Goal: Use online tool/utility: Utilize a website feature to perform a specific function

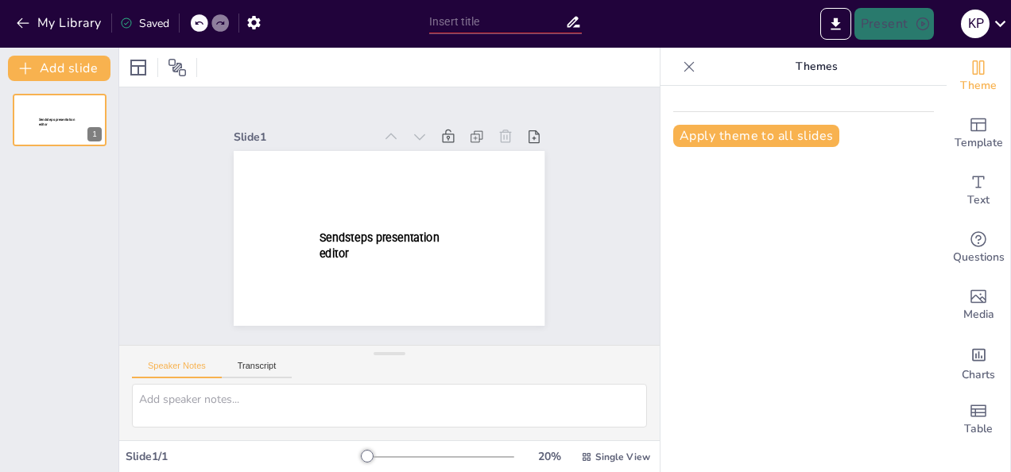
type input "New Sendsteps"
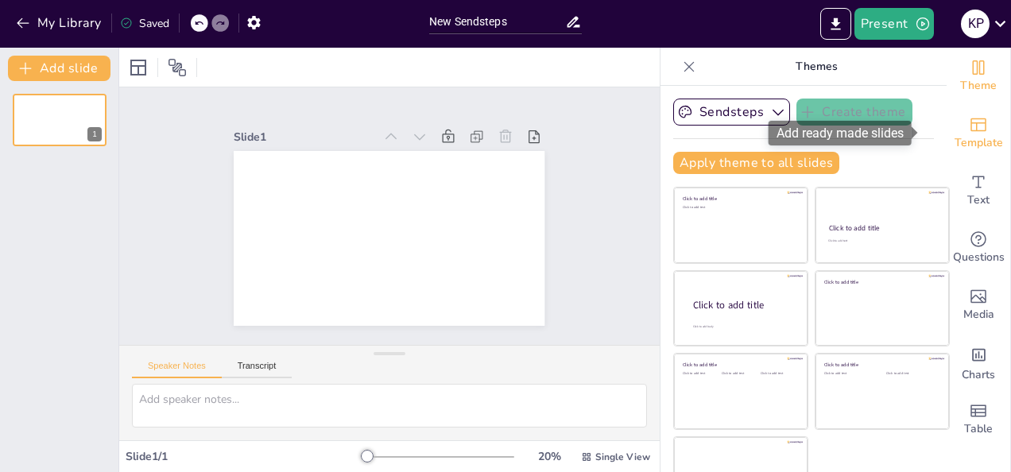
click at [969, 115] on icon "Add ready made slides" at bounding box center [978, 124] width 19 height 19
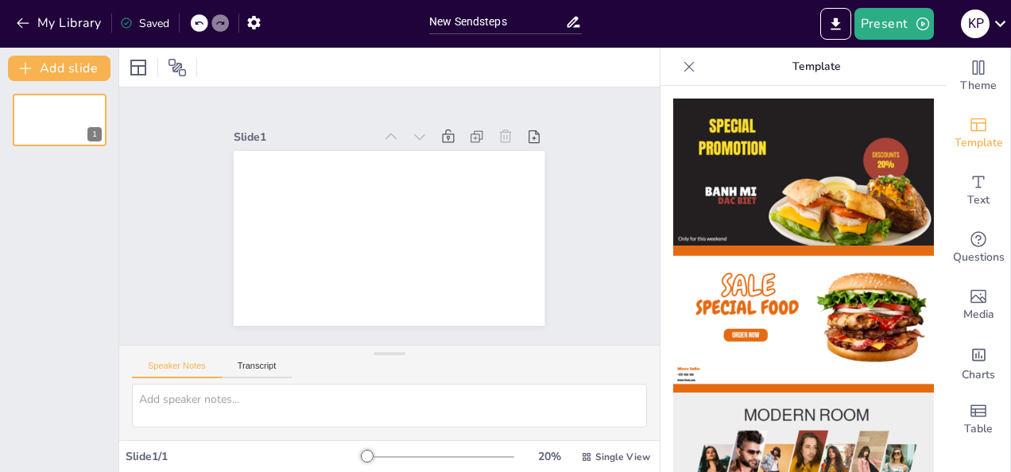
drag, startPoint x: 930, startPoint y: 129, endPoint x: 932, endPoint y: 169, distance: 39.8
click at [773, 61] on p "Template" at bounding box center [816, 67] width 229 height 38
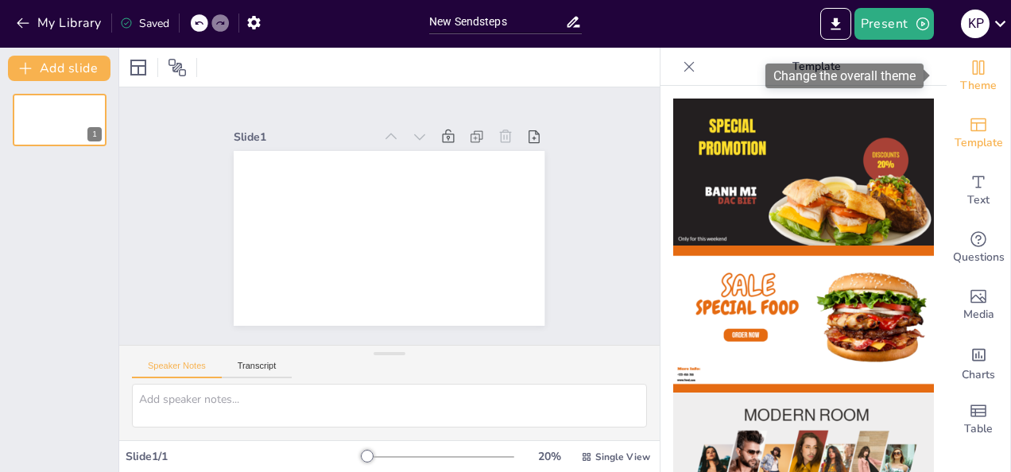
click at [960, 86] on span "Theme" at bounding box center [978, 85] width 37 height 17
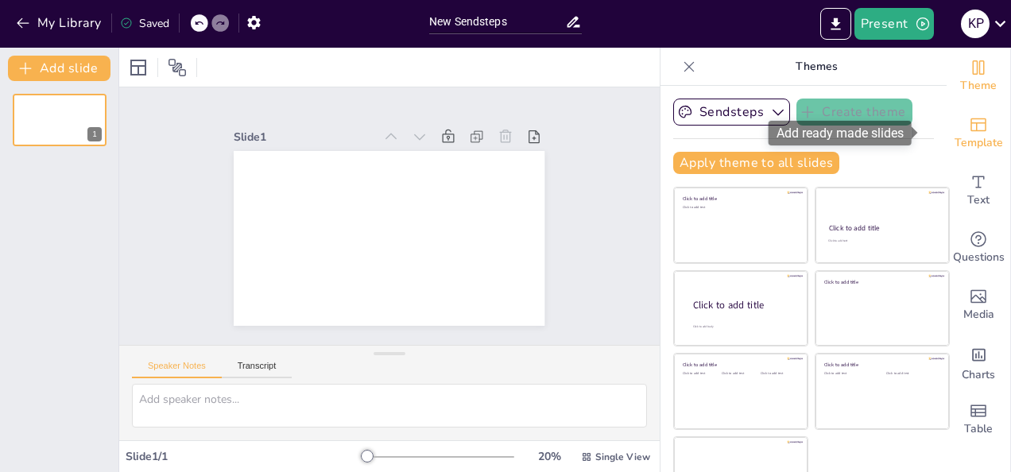
click at [979, 129] on div "Template" at bounding box center [979, 133] width 64 height 57
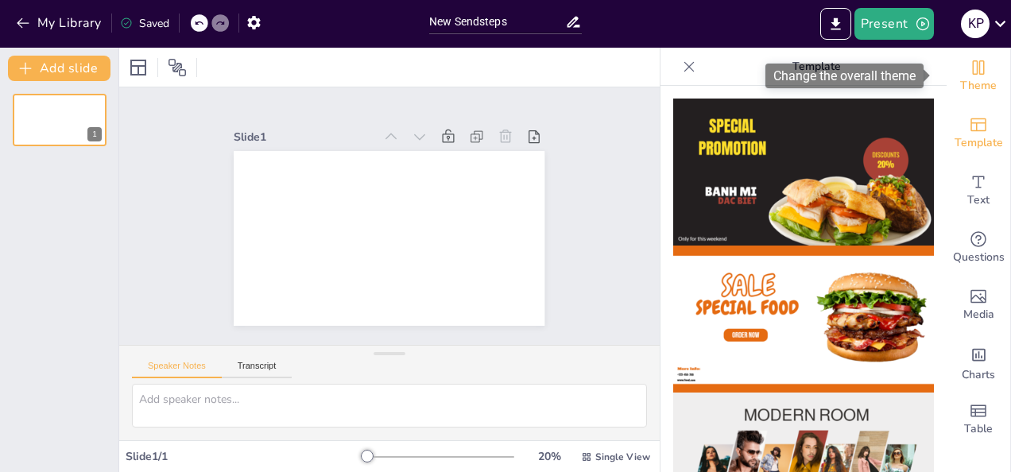
click at [969, 72] on icon "Change the overall theme" at bounding box center [978, 67] width 19 height 19
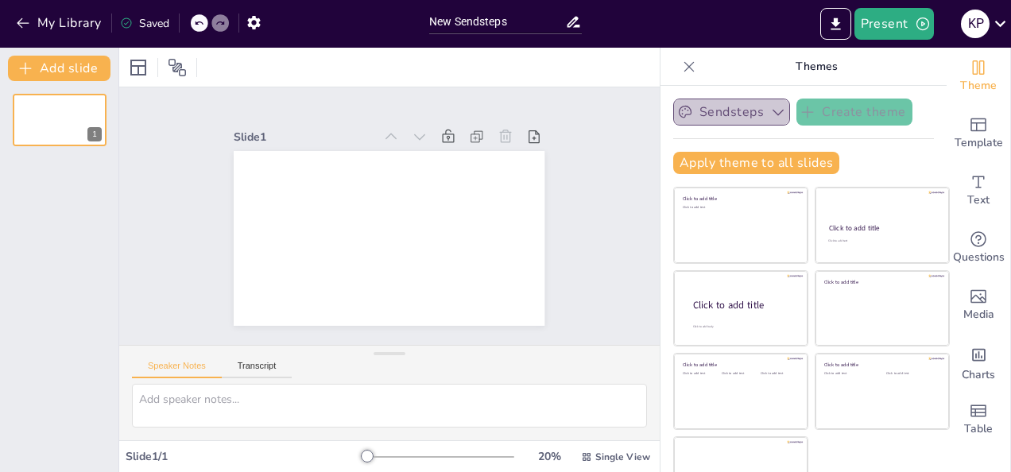
click at [770, 110] on icon "button" at bounding box center [778, 112] width 16 height 16
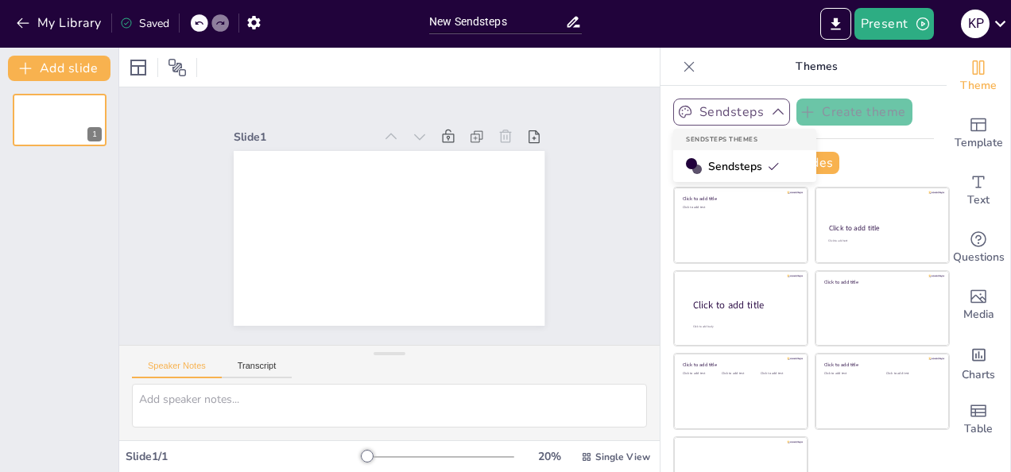
click at [715, 162] on span "Sendsteps" at bounding box center [744, 166] width 72 height 15
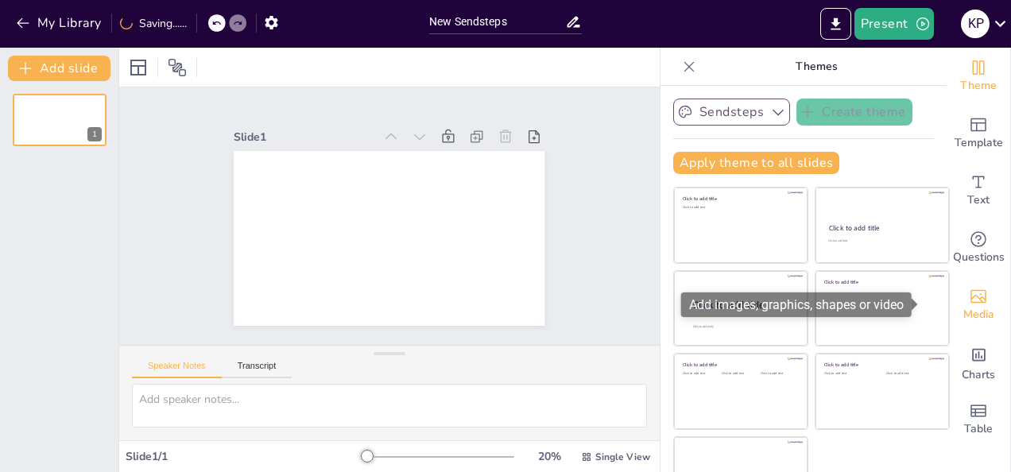
click at [969, 300] on icon "Add images, graphics, shapes or video" at bounding box center [978, 296] width 19 height 19
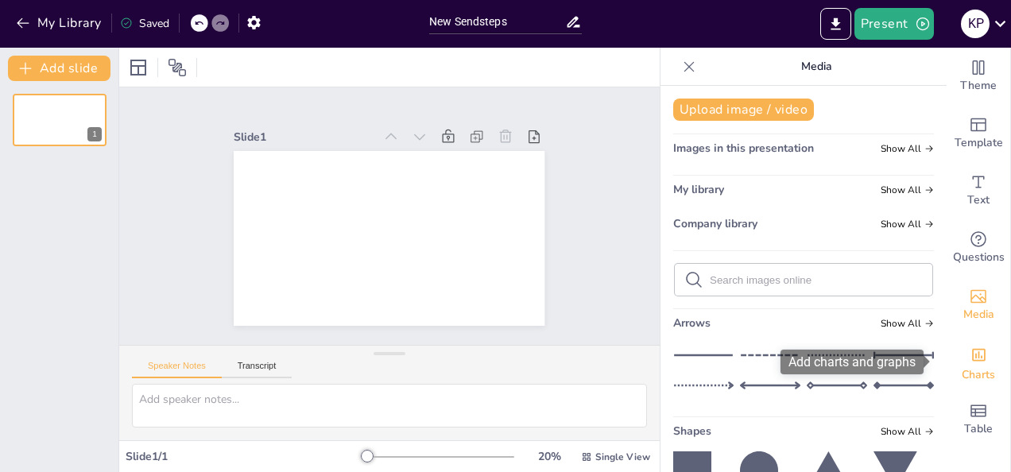
click at [971, 367] on span "Charts" at bounding box center [978, 374] width 33 height 17
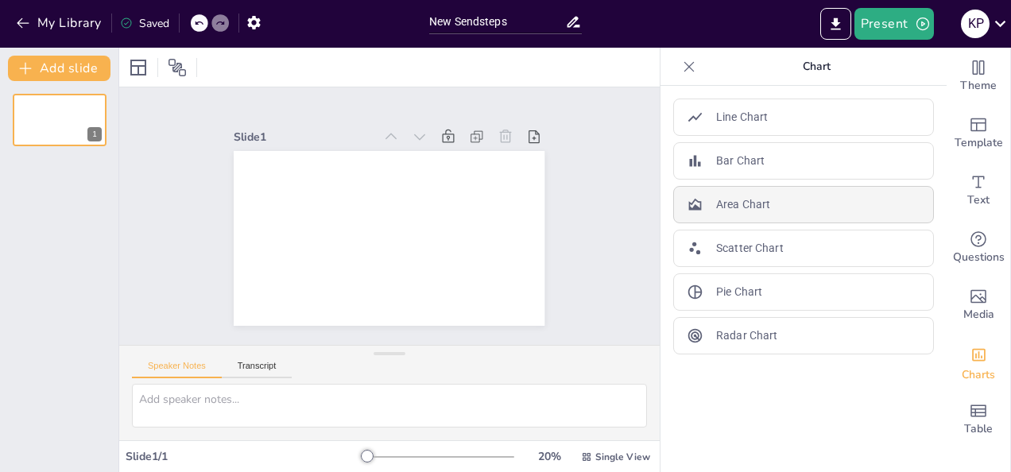
click at [825, 204] on div "Area Chart" at bounding box center [803, 204] width 261 height 37
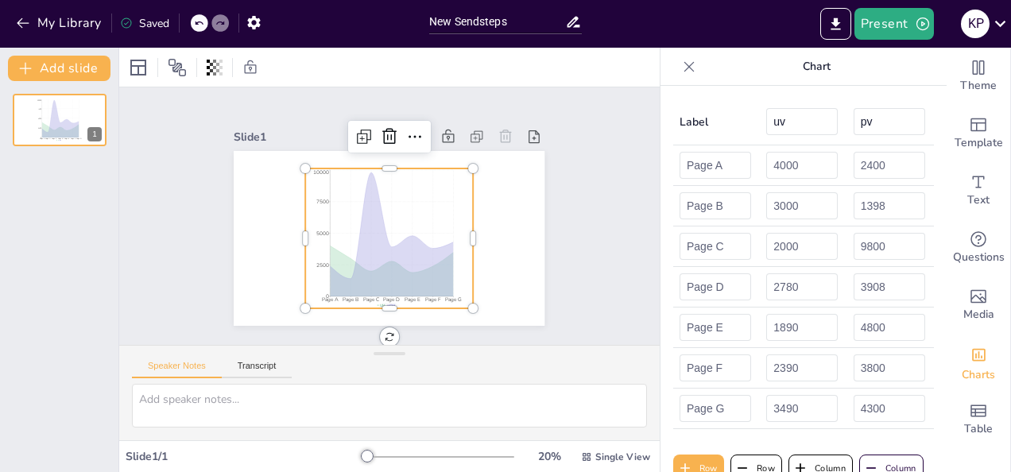
click at [676, 78] on div at bounding box center [688, 66] width 25 height 25
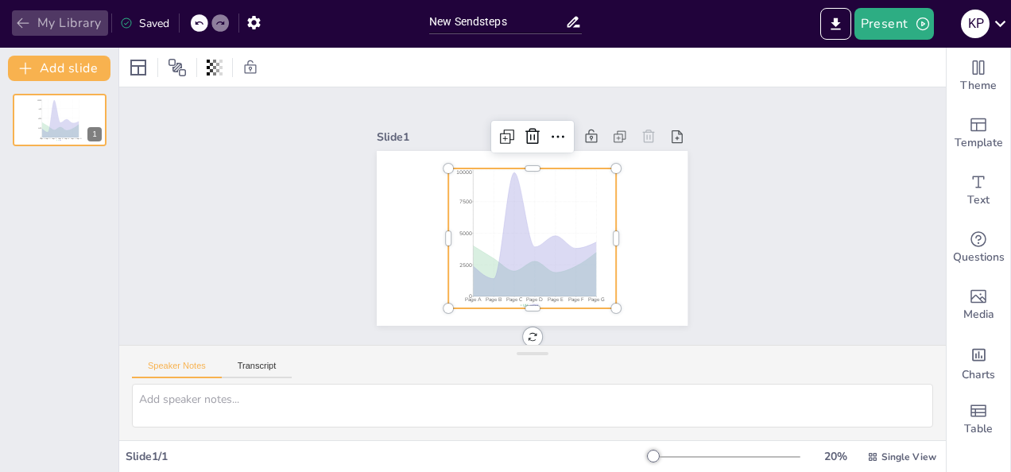
click at [25, 19] on icon "button" at bounding box center [23, 23] width 16 height 16
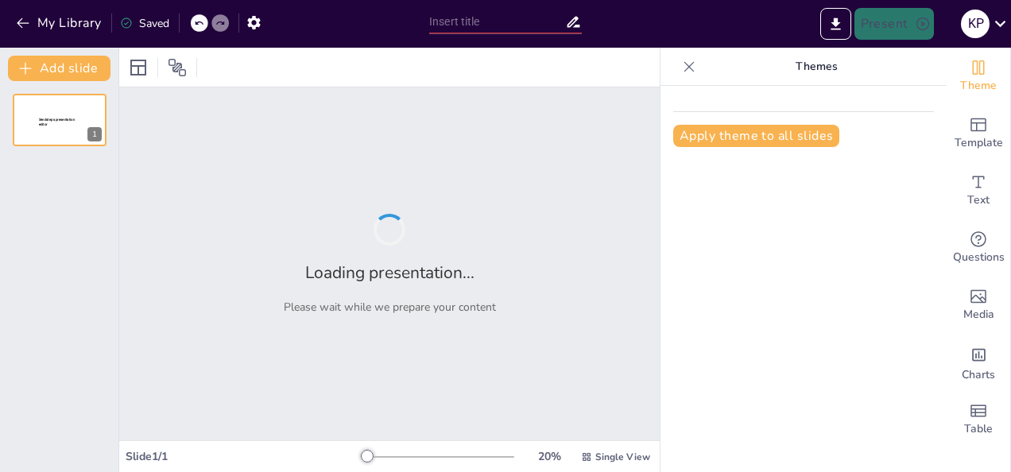
type input "New Sendsteps"
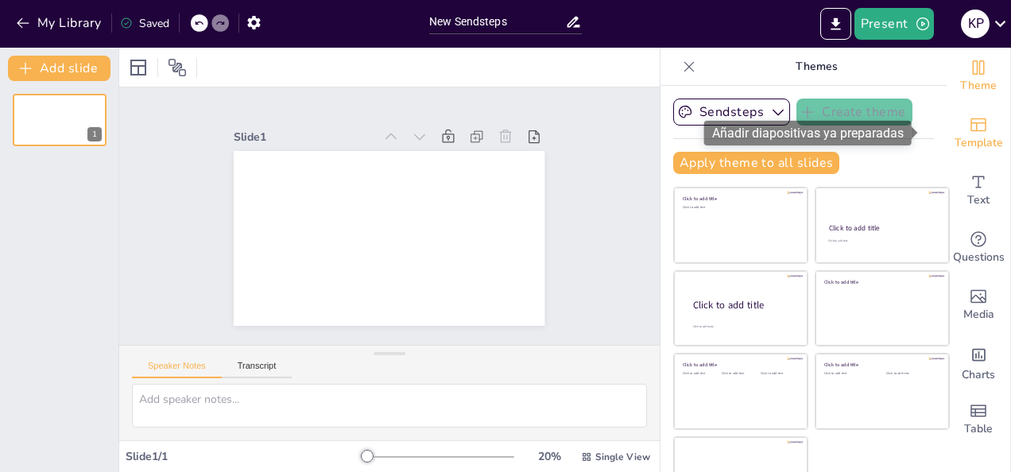
click at [947, 122] on div "Template" at bounding box center [979, 133] width 64 height 57
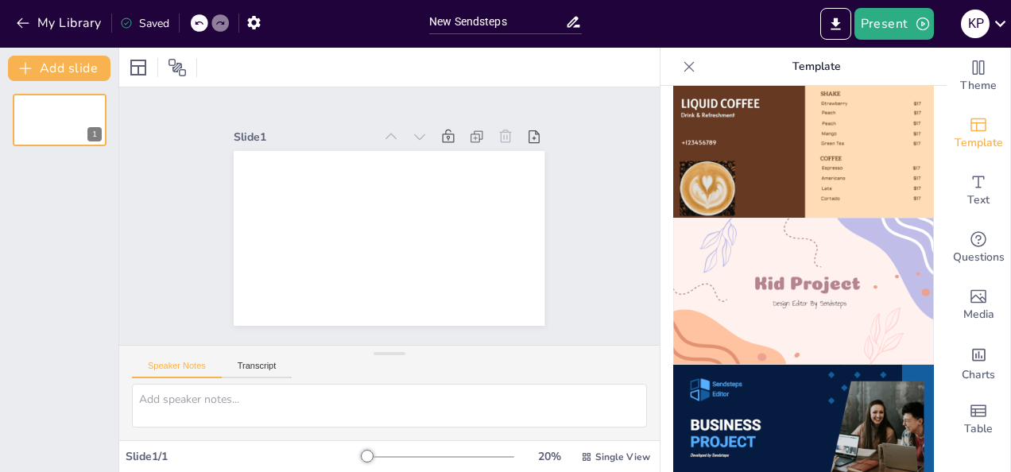
scroll to position [1085, 0]
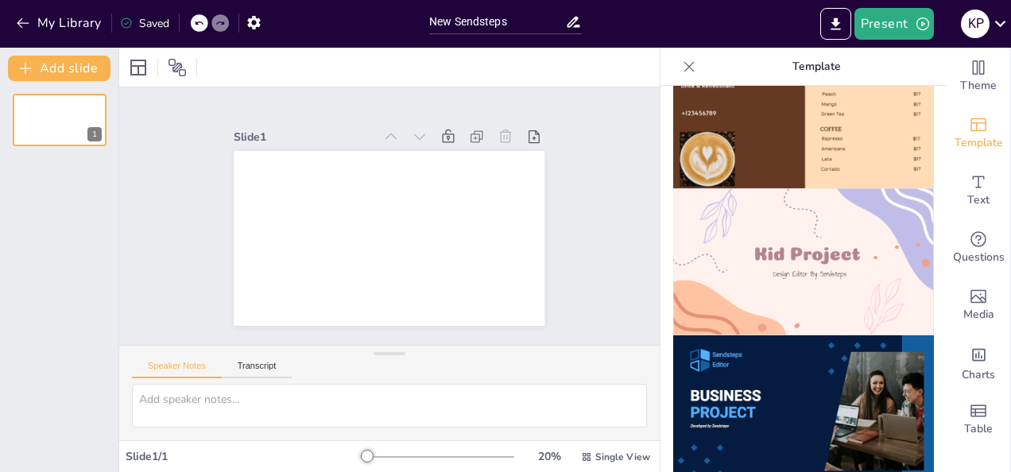
click at [778, 238] on img at bounding box center [803, 261] width 261 height 147
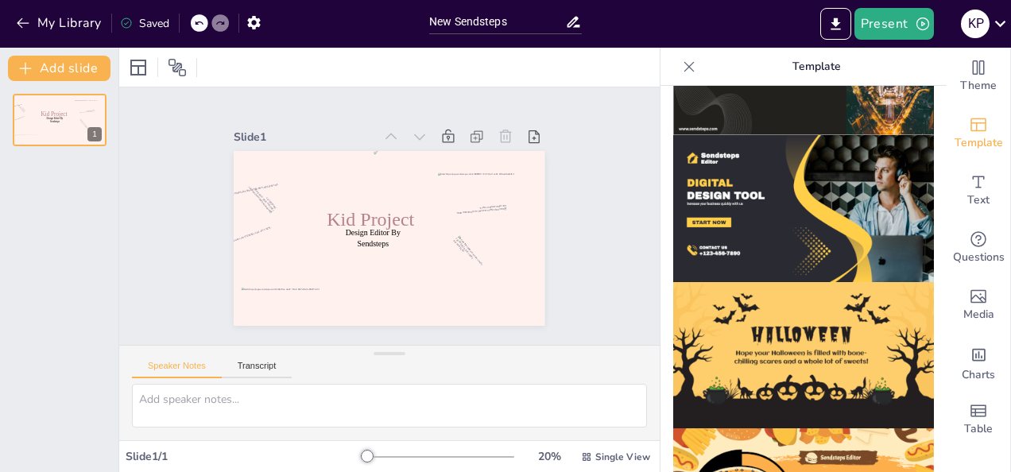
scroll to position [1633, 0]
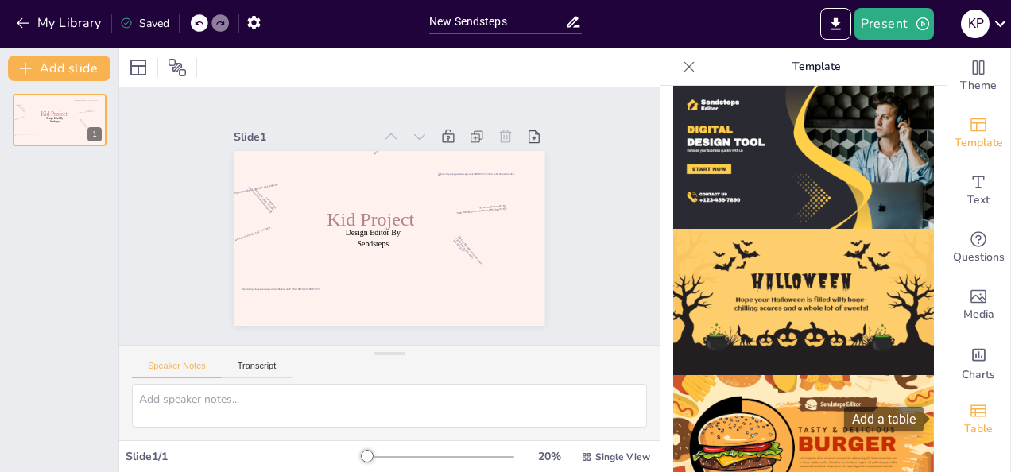
click at [987, 430] on div "Table" at bounding box center [979, 419] width 64 height 57
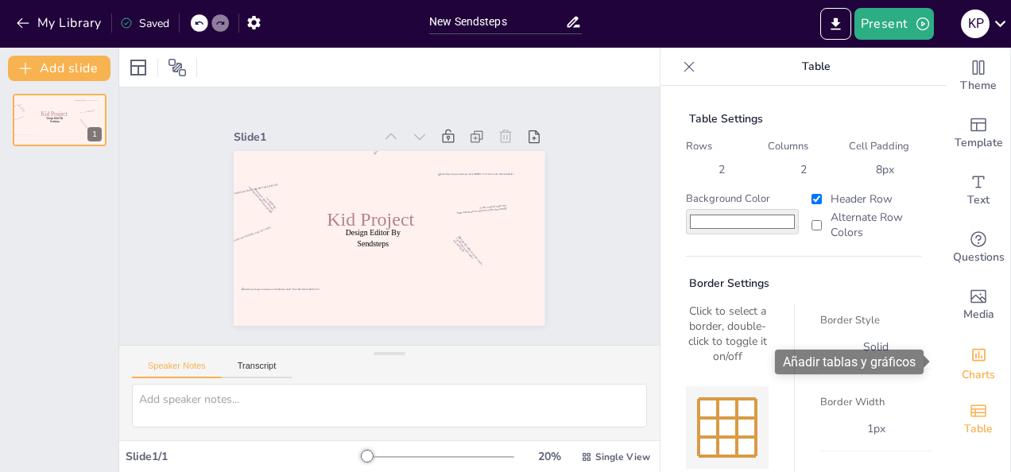
click at [971, 372] on span "Charts" at bounding box center [978, 374] width 33 height 17
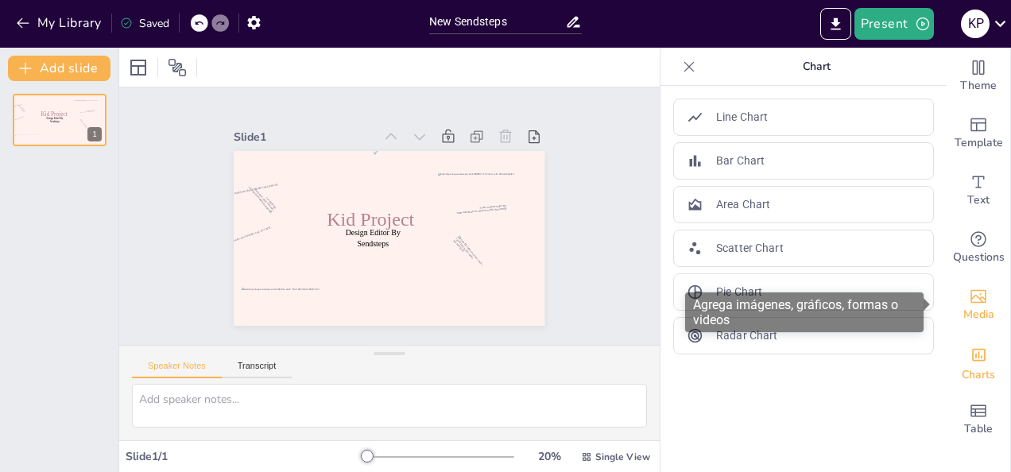
click at [963, 310] on span "Media" at bounding box center [978, 314] width 31 height 17
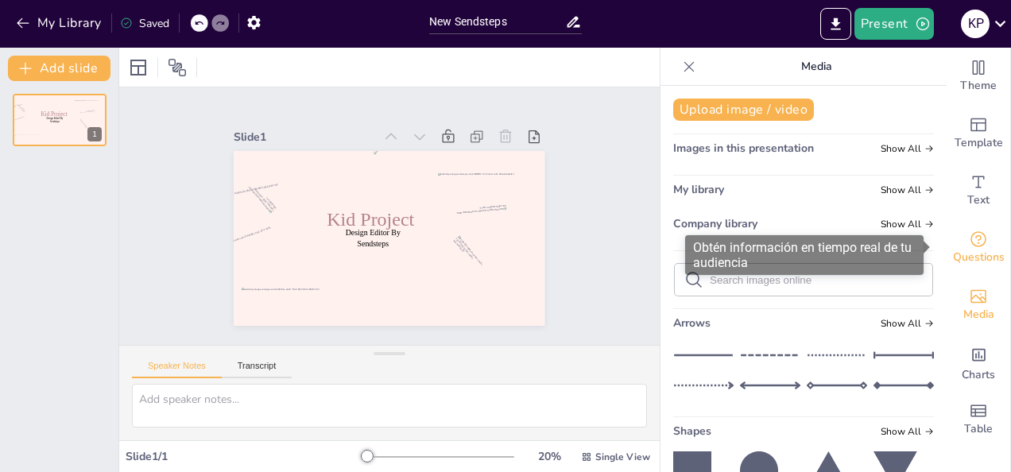
click at [959, 251] on span "Questions" at bounding box center [979, 257] width 52 height 17
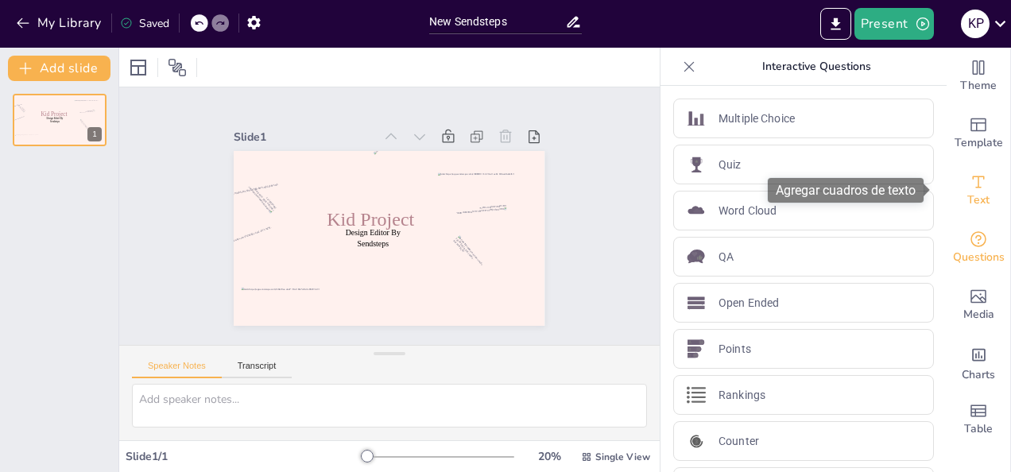
click at [969, 175] on icon "Add text boxes" at bounding box center [978, 182] width 19 height 19
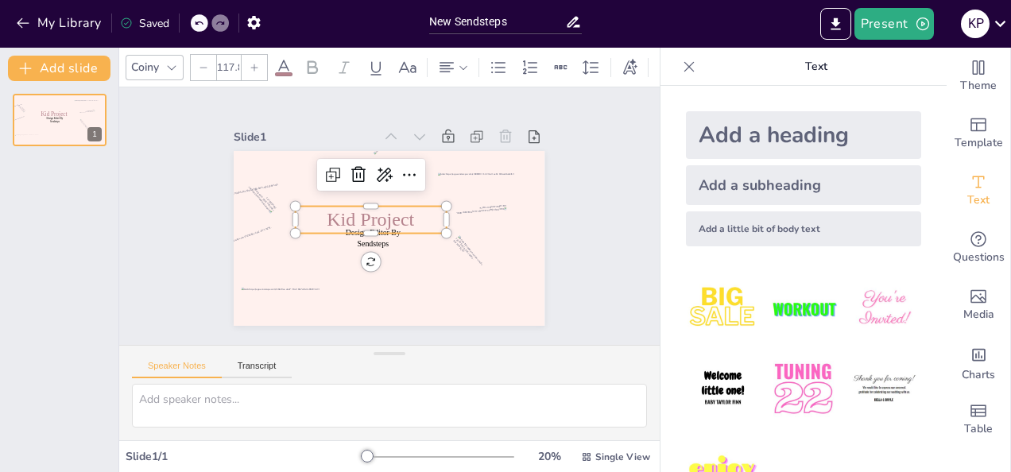
click at [385, 212] on span "Kid Project" at bounding box center [371, 211] width 88 height 55
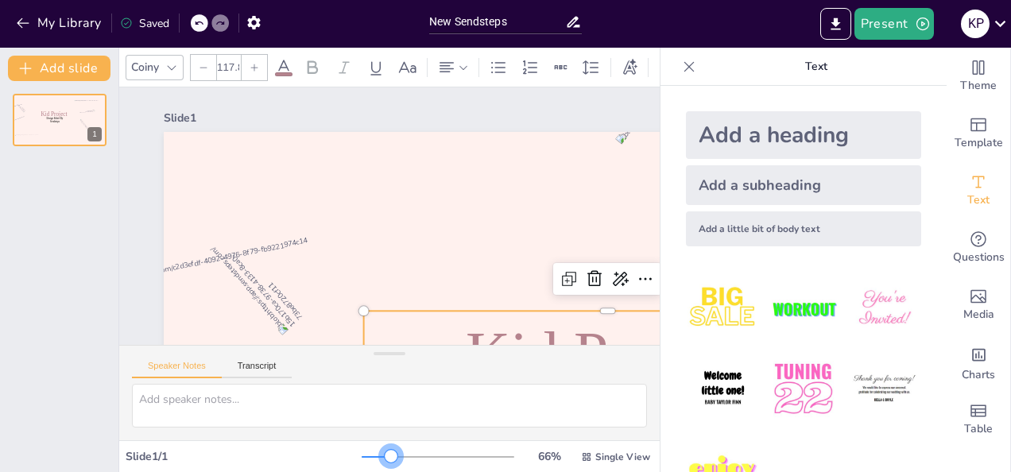
click at [381, 453] on div at bounding box center [438, 457] width 153 height 13
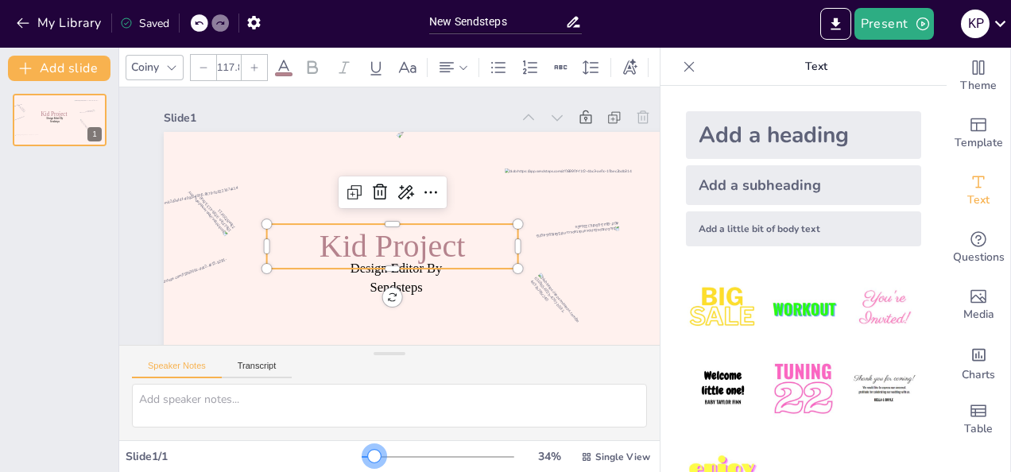
click at [364, 453] on div at bounding box center [438, 457] width 153 height 13
click at [435, 242] on p "Kid Project" at bounding box center [363, 230] width 143 height 247
